Goal: Transaction & Acquisition: Register for event/course

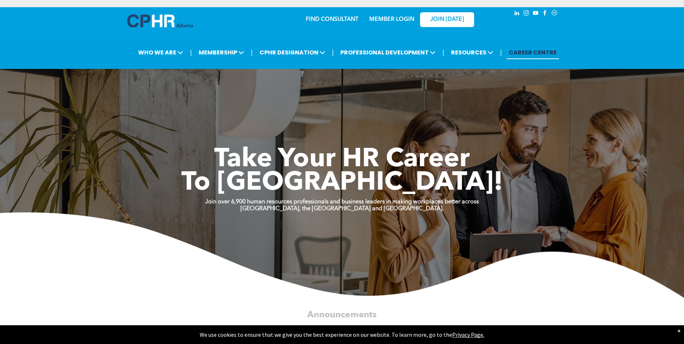
click at [540, 53] on link "CAREER CENTRE" at bounding box center [532, 52] width 52 height 13
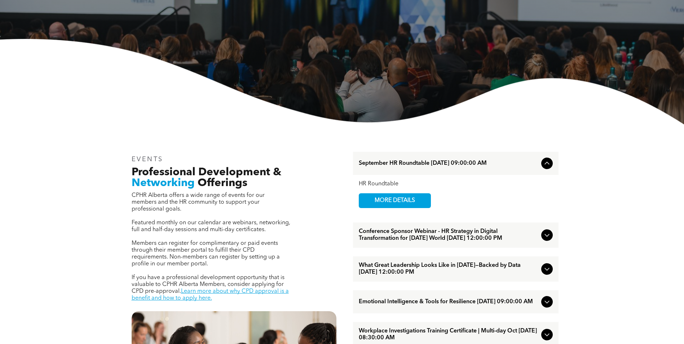
scroll to position [36, 0]
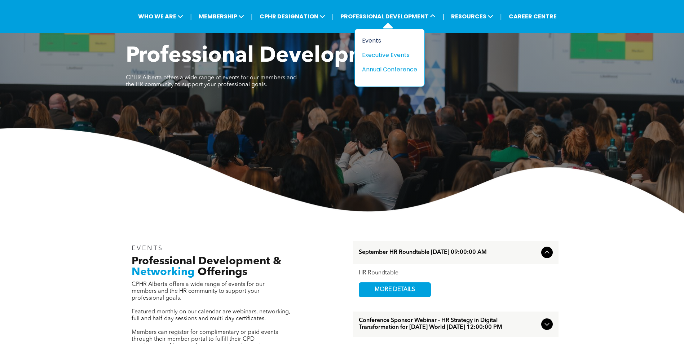
click at [363, 41] on div "Events" at bounding box center [387, 40] width 50 height 9
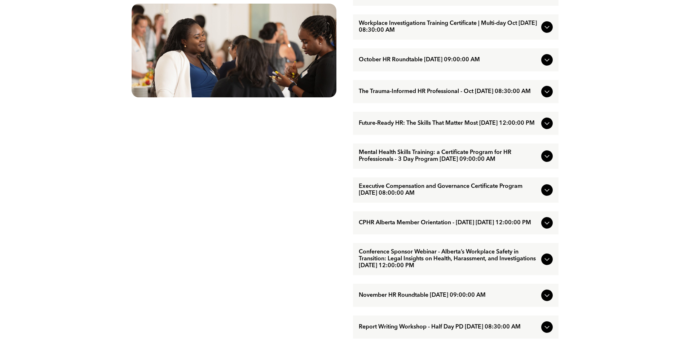
scroll to position [468, 0]
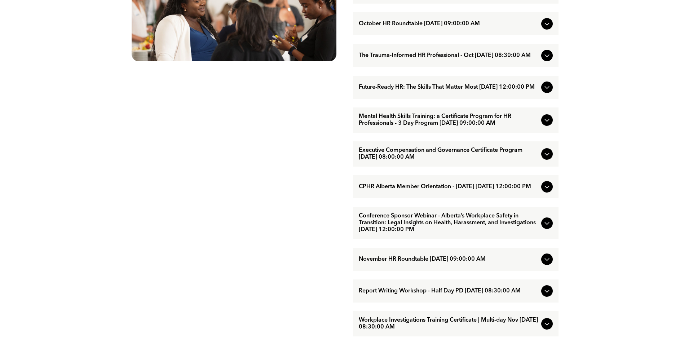
click at [419, 233] on span "Conference Sponsor Webinar - Alberta’s Workplace Safety in Transition: Legal In…" at bounding box center [448, 223] width 179 height 21
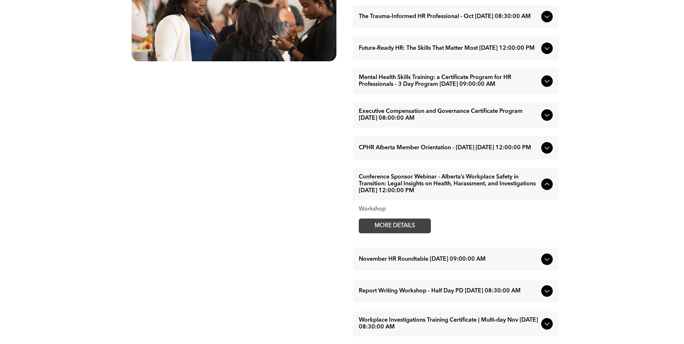
click at [400, 233] on span "MORE DETAILS" at bounding box center [394, 226] width 57 height 14
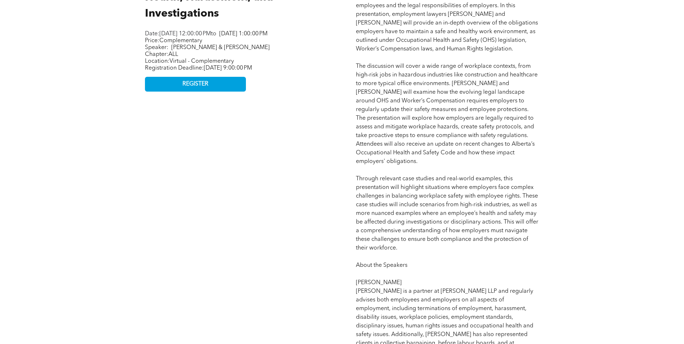
scroll to position [360, 0]
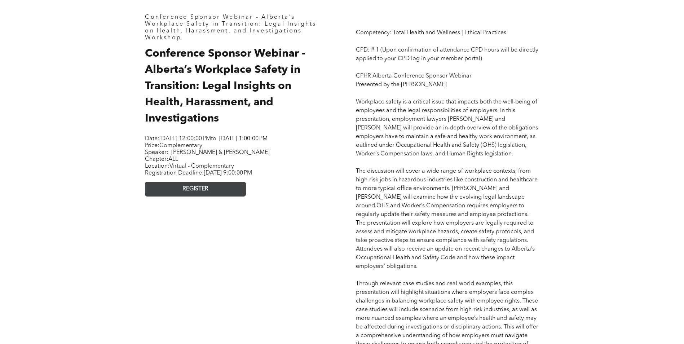
click at [220, 196] on link "REGISTER" at bounding box center [195, 189] width 101 height 15
